Goal: Task Accomplishment & Management: Use online tool/utility

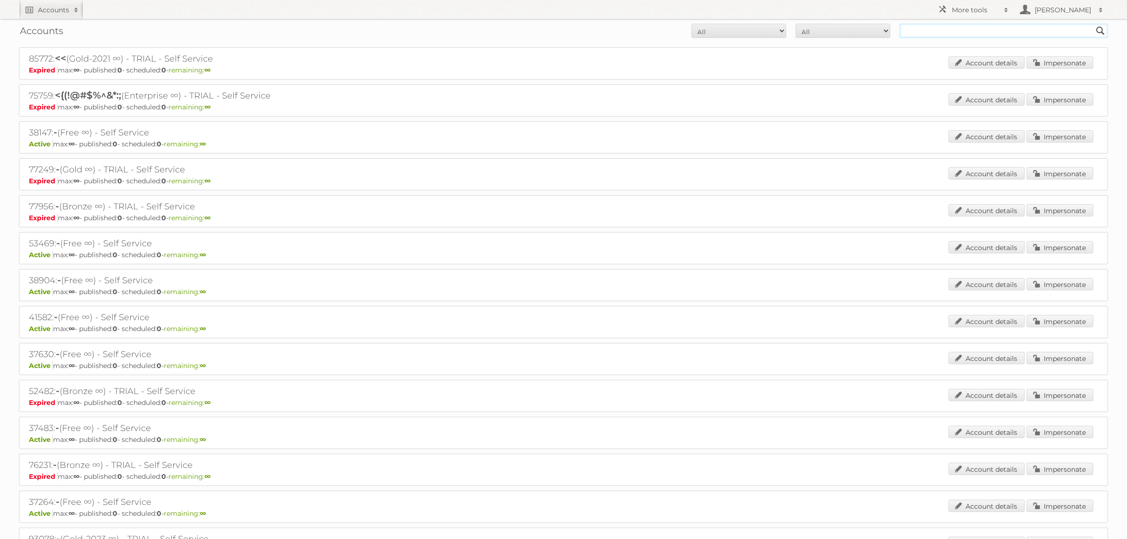
click at [924, 25] on input "text" at bounding box center [1004, 31] width 208 height 14
type input "kwantum"
click at [1094, 24] on input "Search" at bounding box center [1101, 31] width 14 height 14
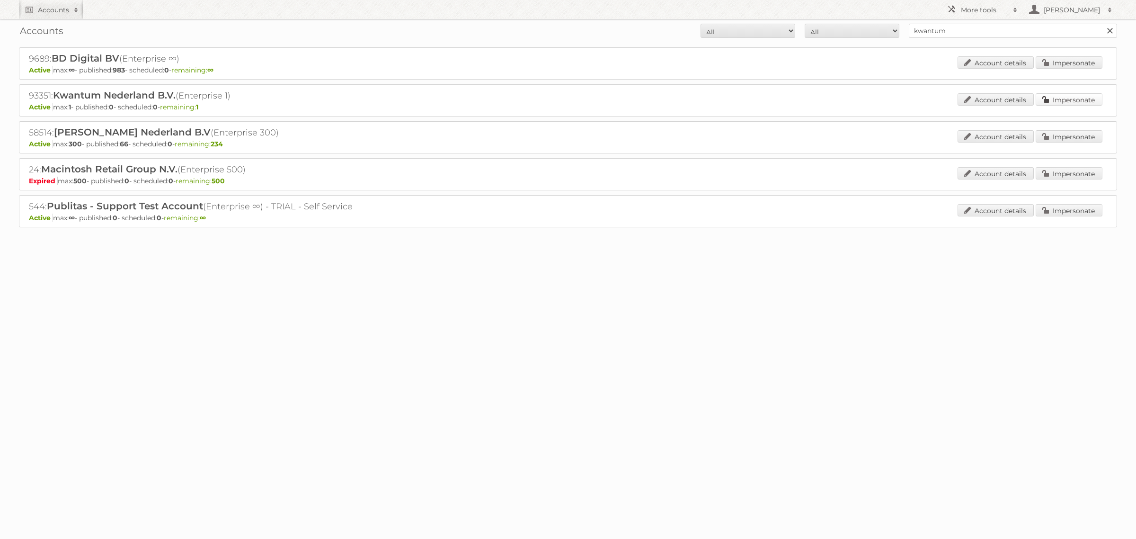
click at [1081, 98] on link "Impersonate" at bounding box center [1069, 99] width 67 height 12
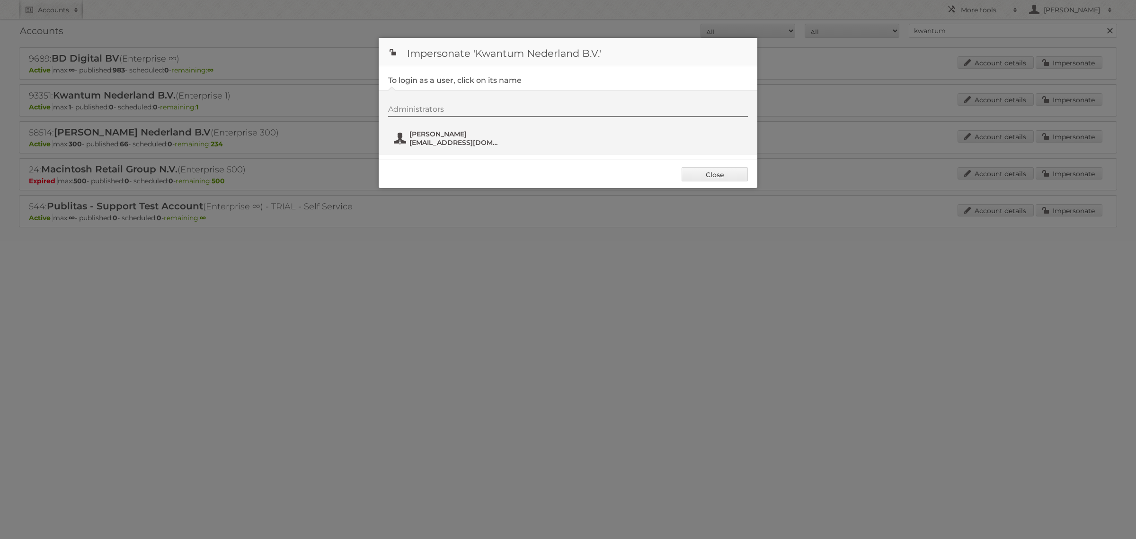
click at [439, 131] on span "[PERSON_NAME]" at bounding box center [456, 134] width 92 height 9
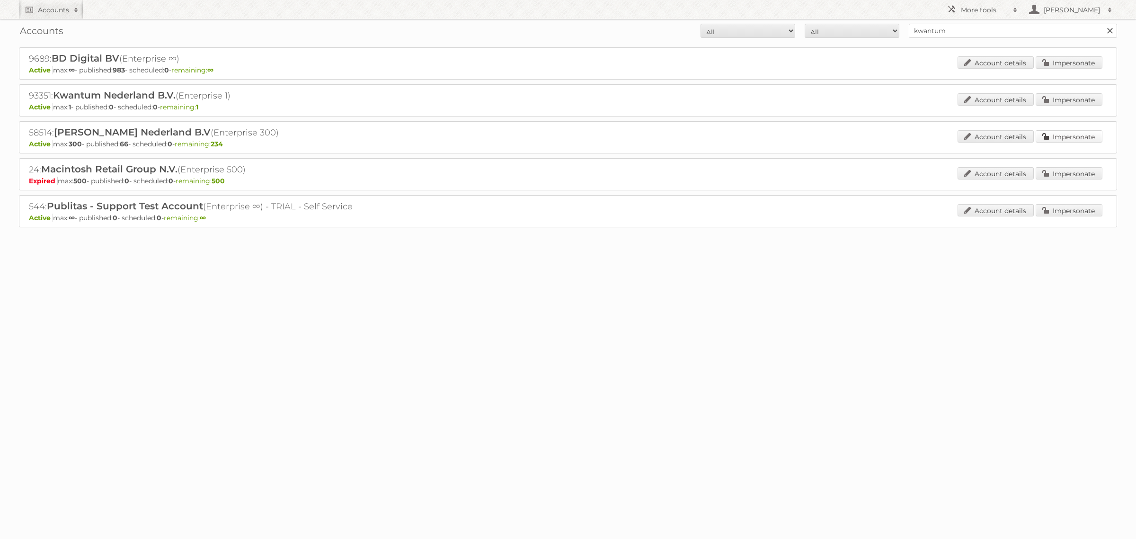
click at [1041, 140] on link "Impersonate" at bounding box center [1069, 136] width 67 height 12
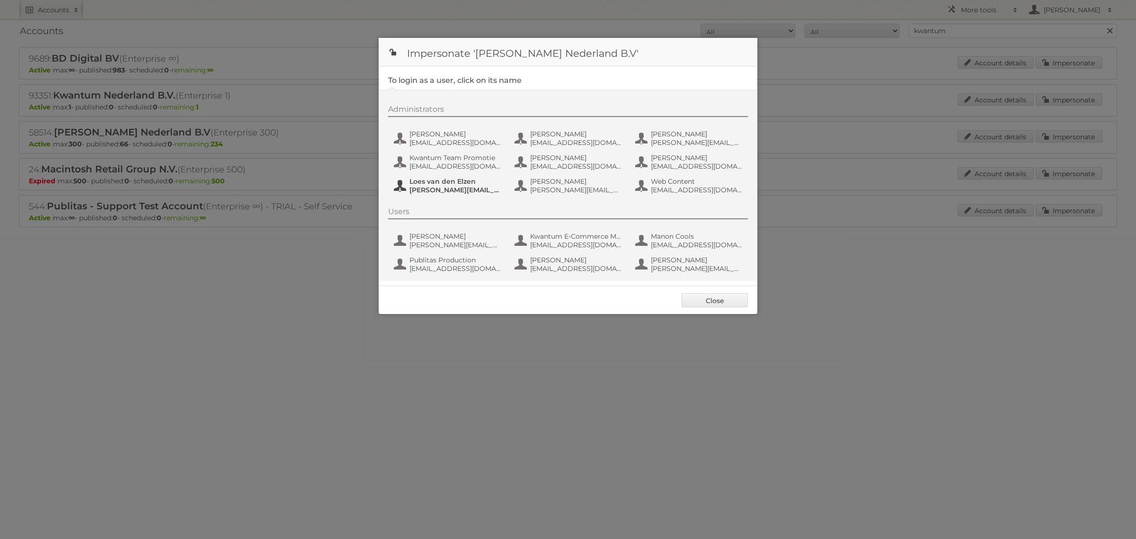
click at [452, 178] on span "Loes van den Elzen" at bounding box center [456, 181] width 92 height 9
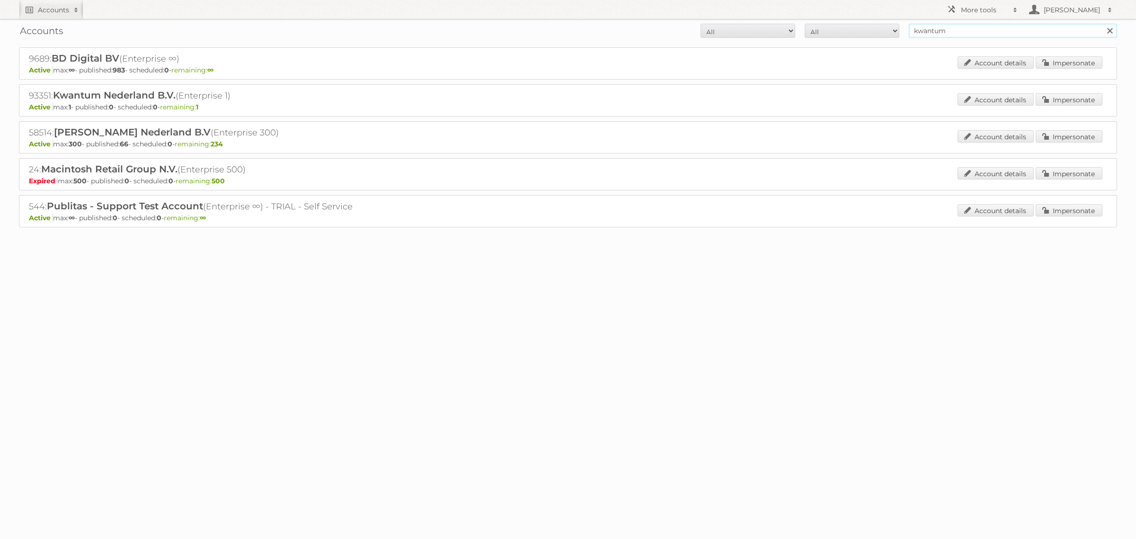
click at [967, 34] on input "kwantum" at bounding box center [1013, 31] width 208 height 14
type input "carrefour"
click at [1103, 24] on input "Search" at bounding box center [1110, 31] width 14 height 14
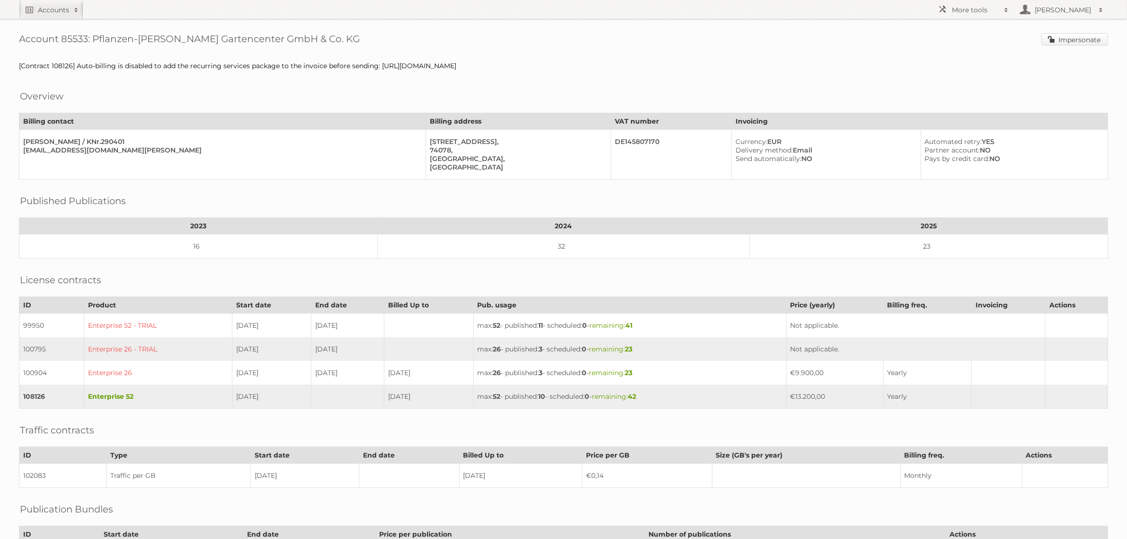
click at [1072, 38] on link "Impersonate" at bounding box center [1075, 39] width 67 height 12
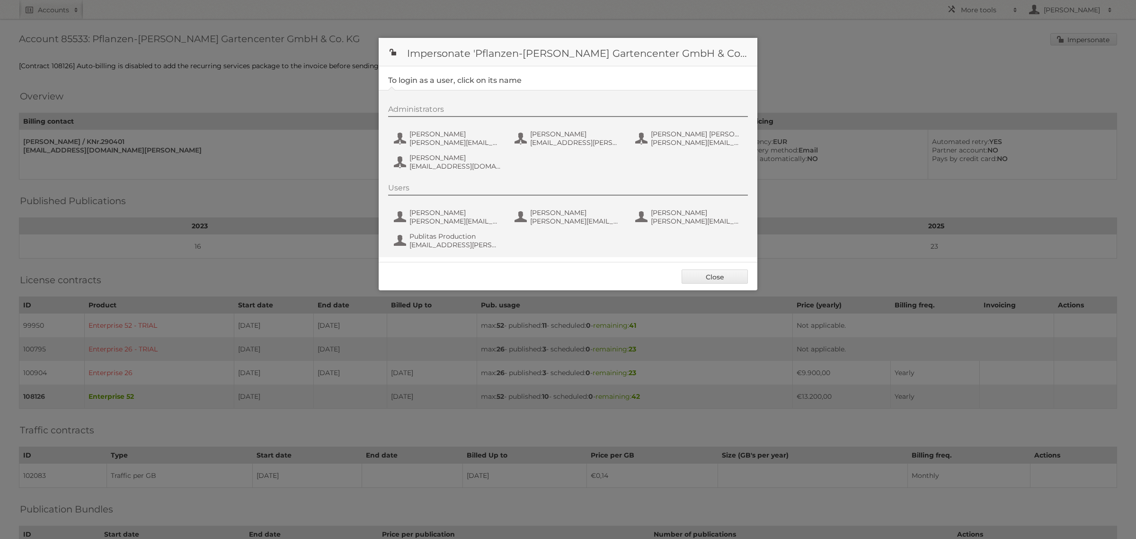
click at [464, 148] on div "Administrators Ines Heberle ines.heberle@pflanzen-koelle.de Kaja Widmann kaja.w…" at bounding box center [572, 139] width 369 height 69
click at [465, 142] on span "ines.heberle@pflanzen-koelle.de" at bounding box center [456, 142] width 92 height 9
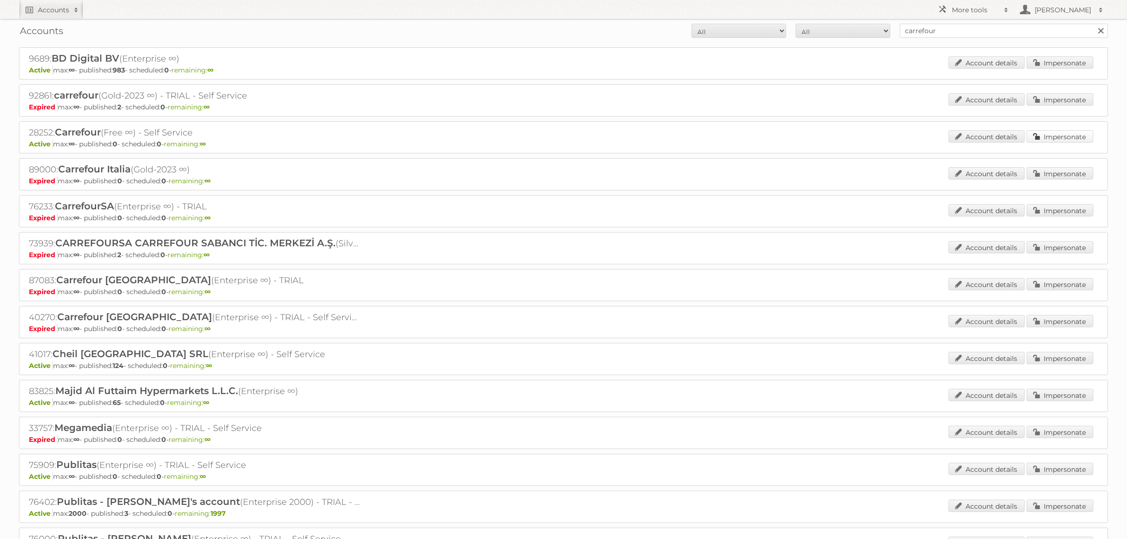
click at [1060, 134] on link "Impersonate" at bounding box center [1060, 136] width 67 height 12
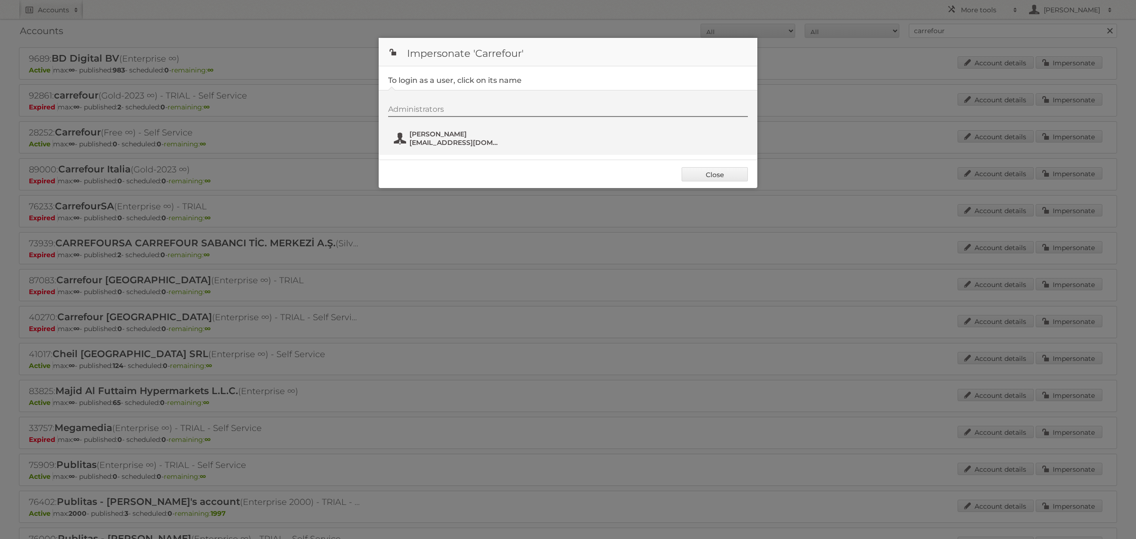
click at [447, 142] on span "[EMAIL_ADDRESS][DOMAIN_NAME]" at bounding box center [456, 142] width 92 height 9
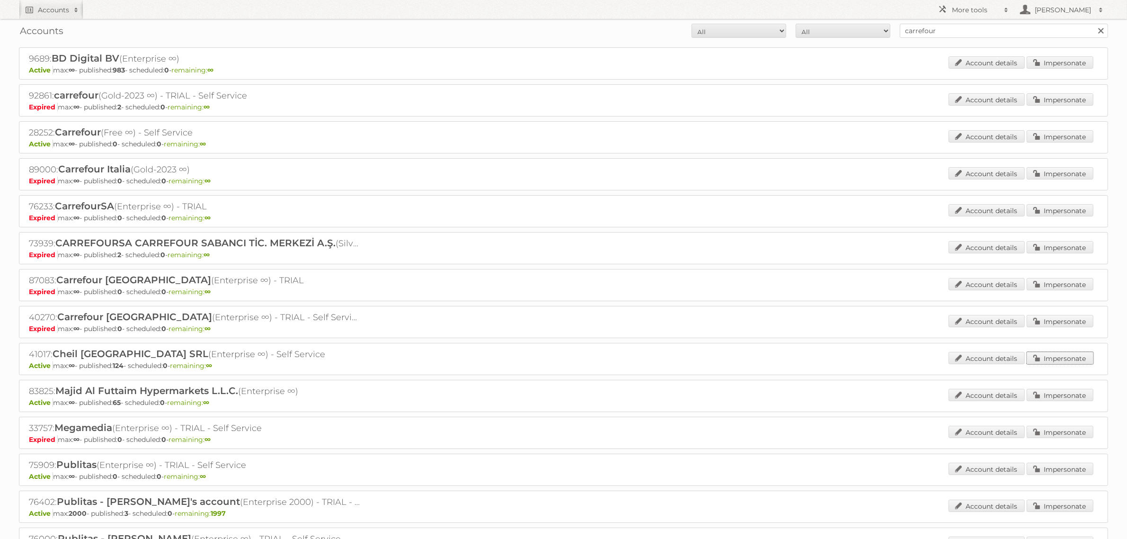
click at [1069, 353] on link "Impersonate" at bounding box center [1060, 358] width 67 height 12
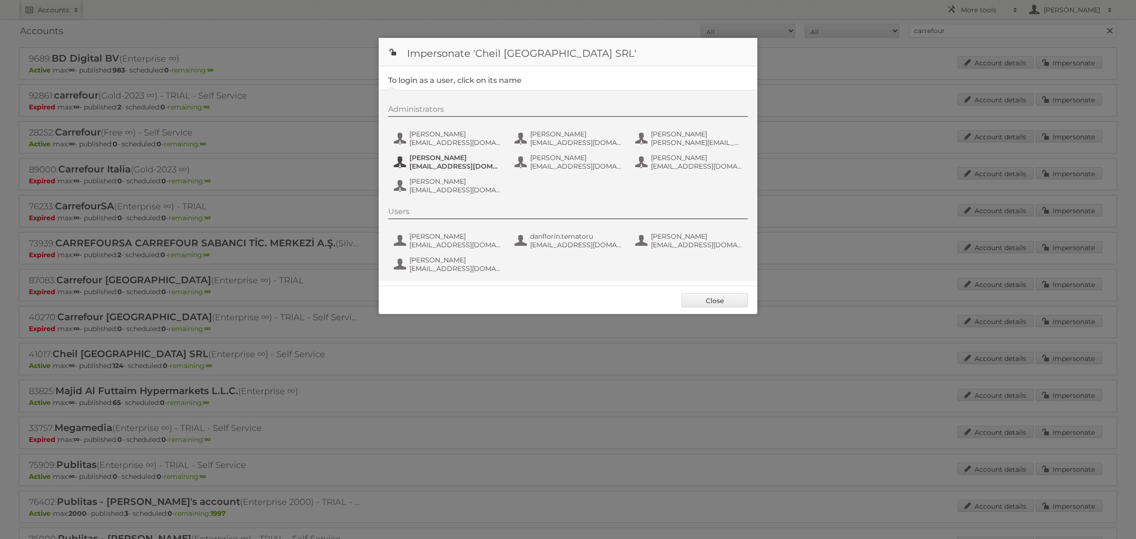
click at [479, 162] on span "[EMAIL_ADDRESS][DOMAIN_NAME]" at bounding box center [456, 166] width 92 height 9
